Goal: Find specific page/section: Find specific page/section

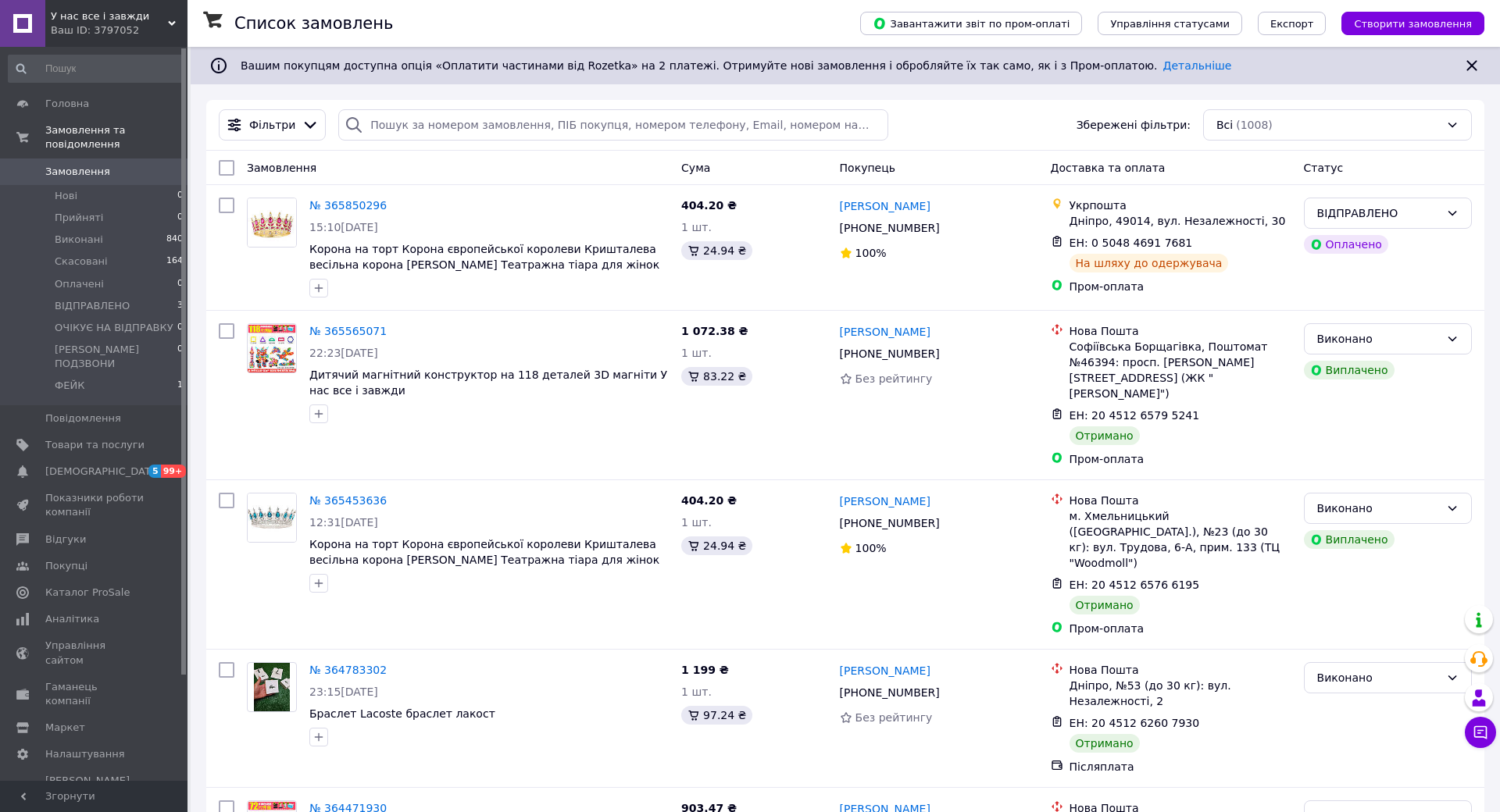
drag, startPoint x: 148, startPoint y: 27, endPoint x: 170, endPoint y: 29, distance: 22.1
click at [170, 29] on div "Ваш ID: 3797052" at bounding box center [119, 30] width 136 height 14
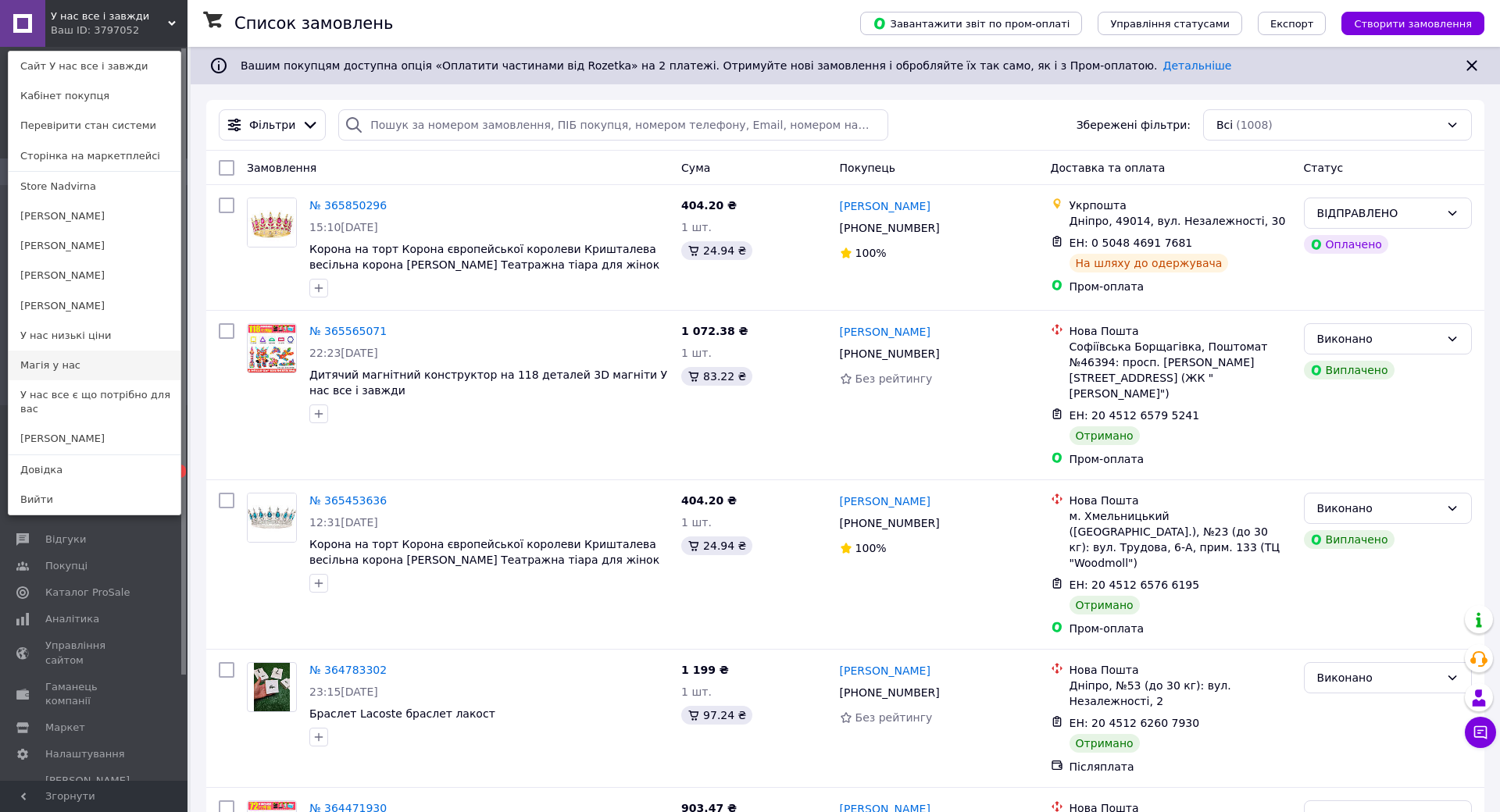
click at [32, 353] on link "Магія у нас" at bounding box center [94, 365] width 172 height 30
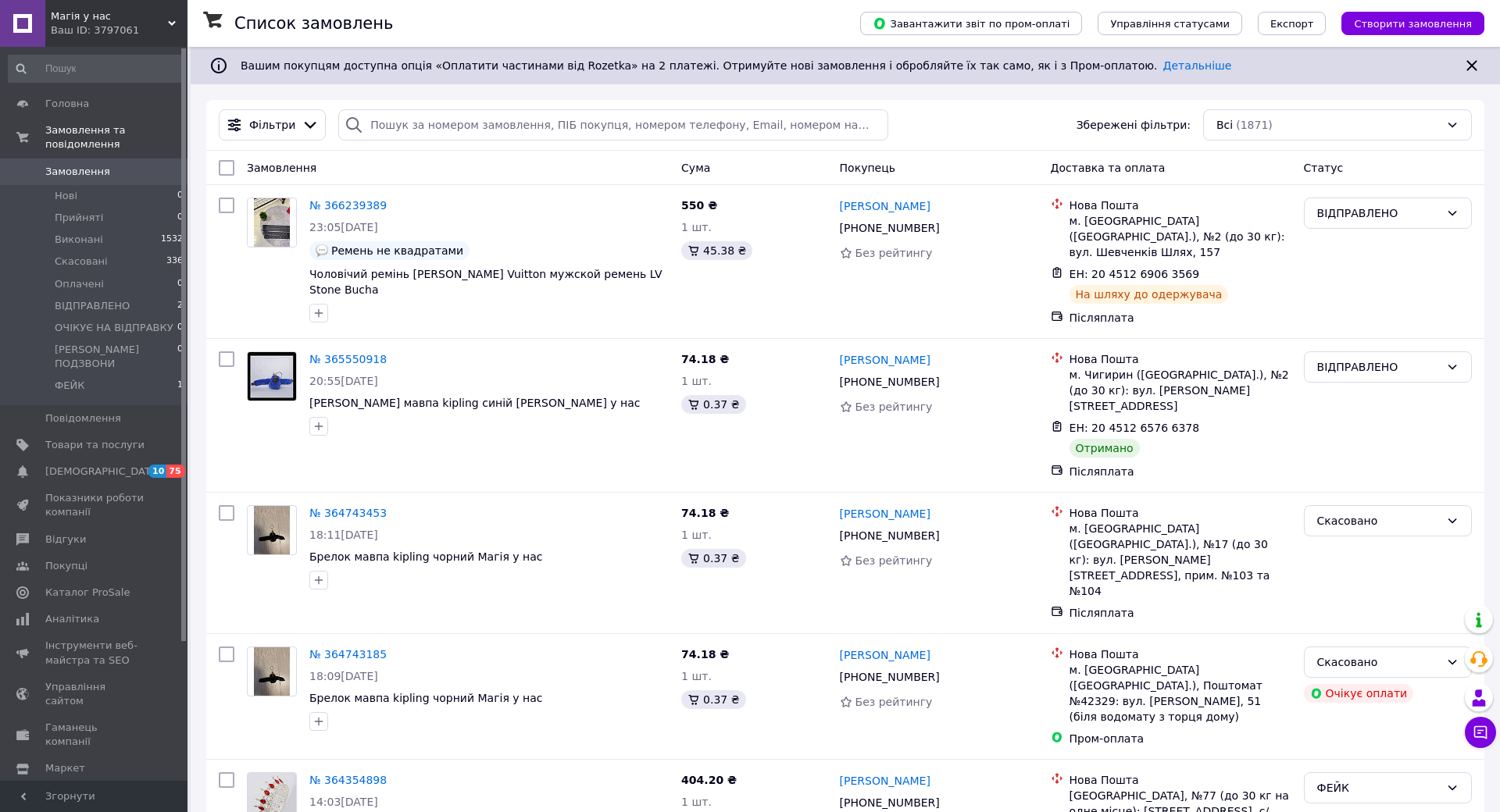
click at [92, 21] on span "Магія у нас" at bounding box center [109, 16] width 117 height 14
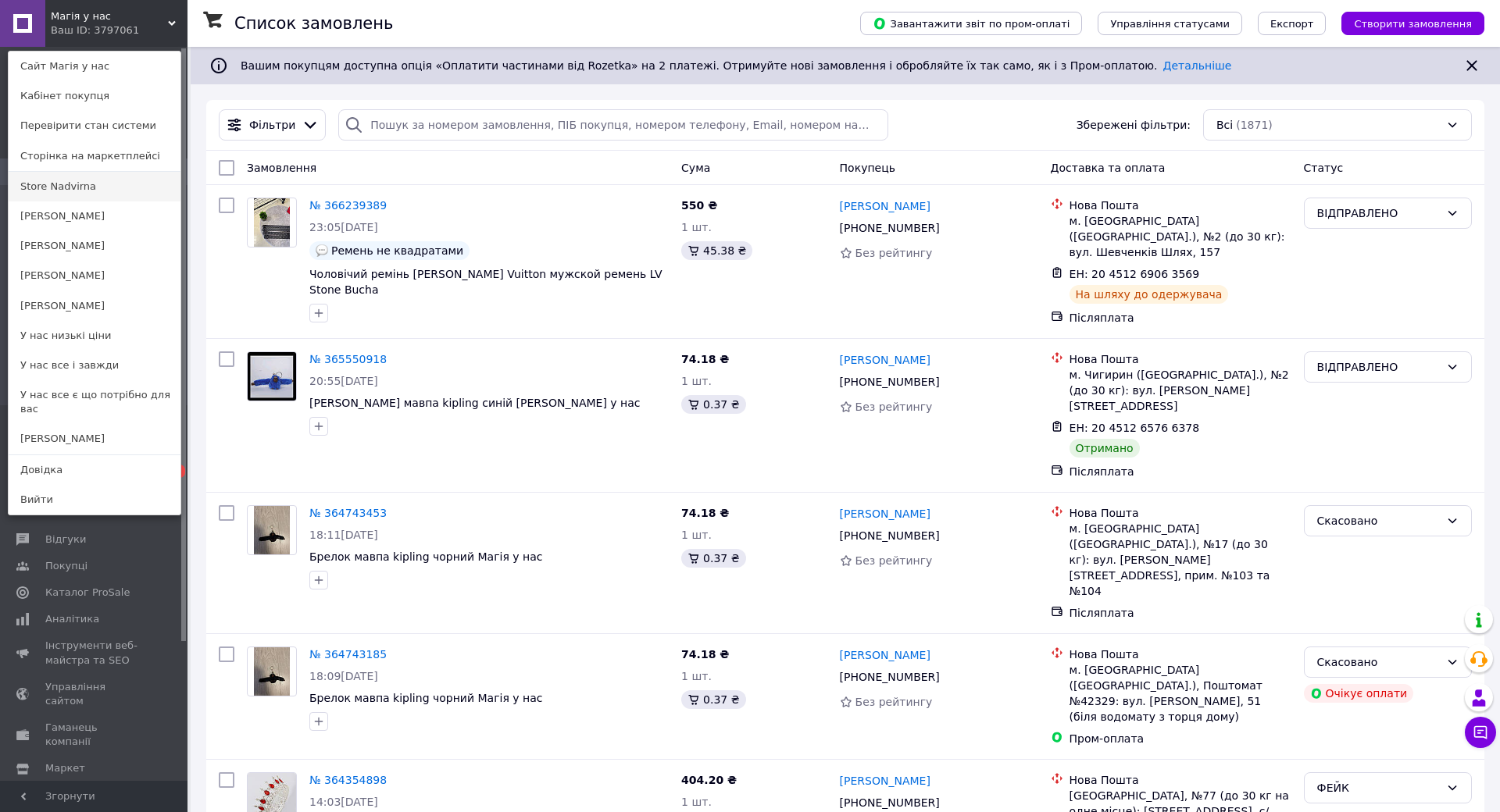
click at [79, 189] on link "Store Nadvirna" at bounding box center [94, 186] width 172 height 30
